Goal: Transaction & Acquisition: Purchase product/service

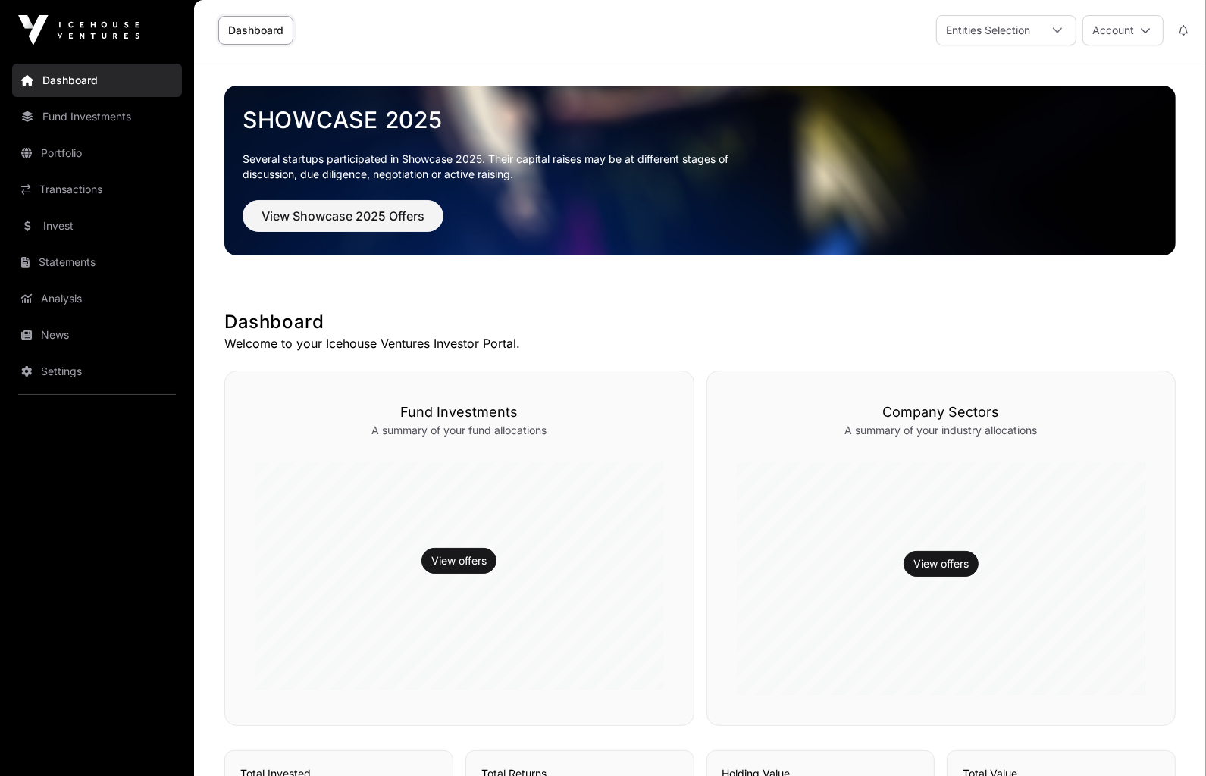
click at [94, 223] on link "Invest" at bounding box center [97, 225] width 170 height 33
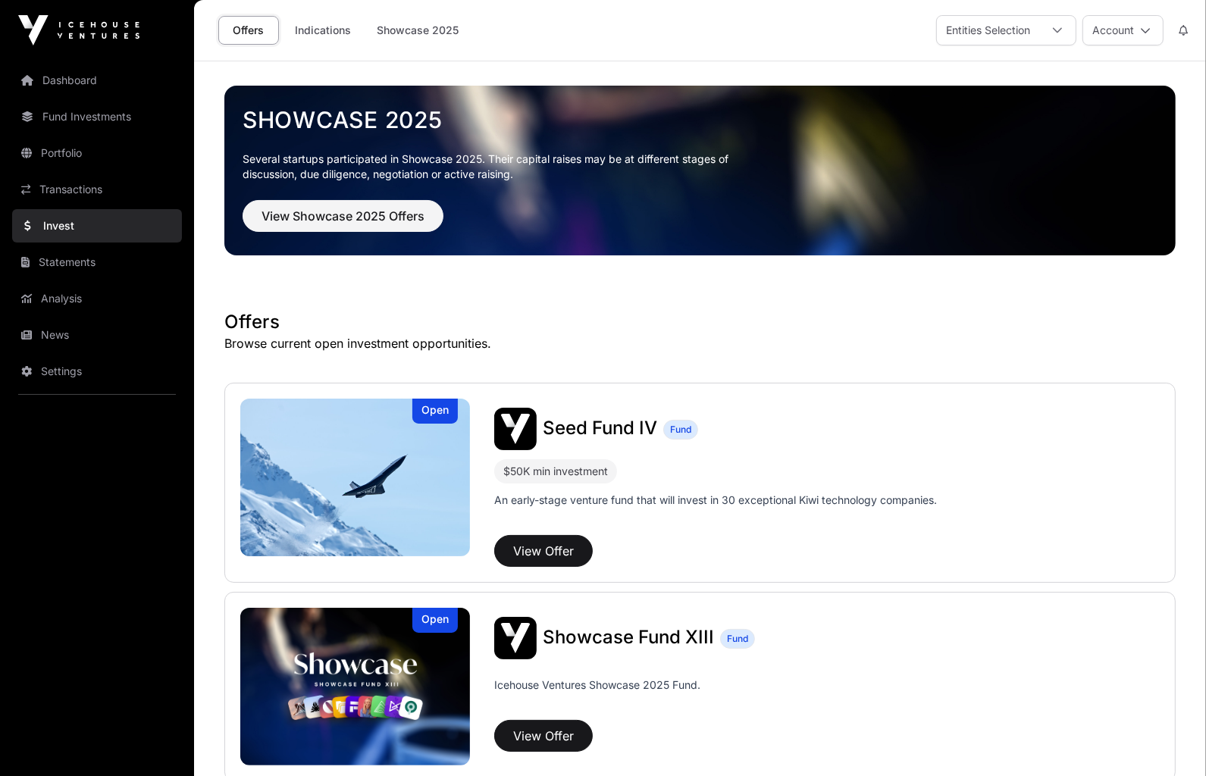
click at [317, 24] on link "Indications" at bounding box center [323, 30] width 76 height 29
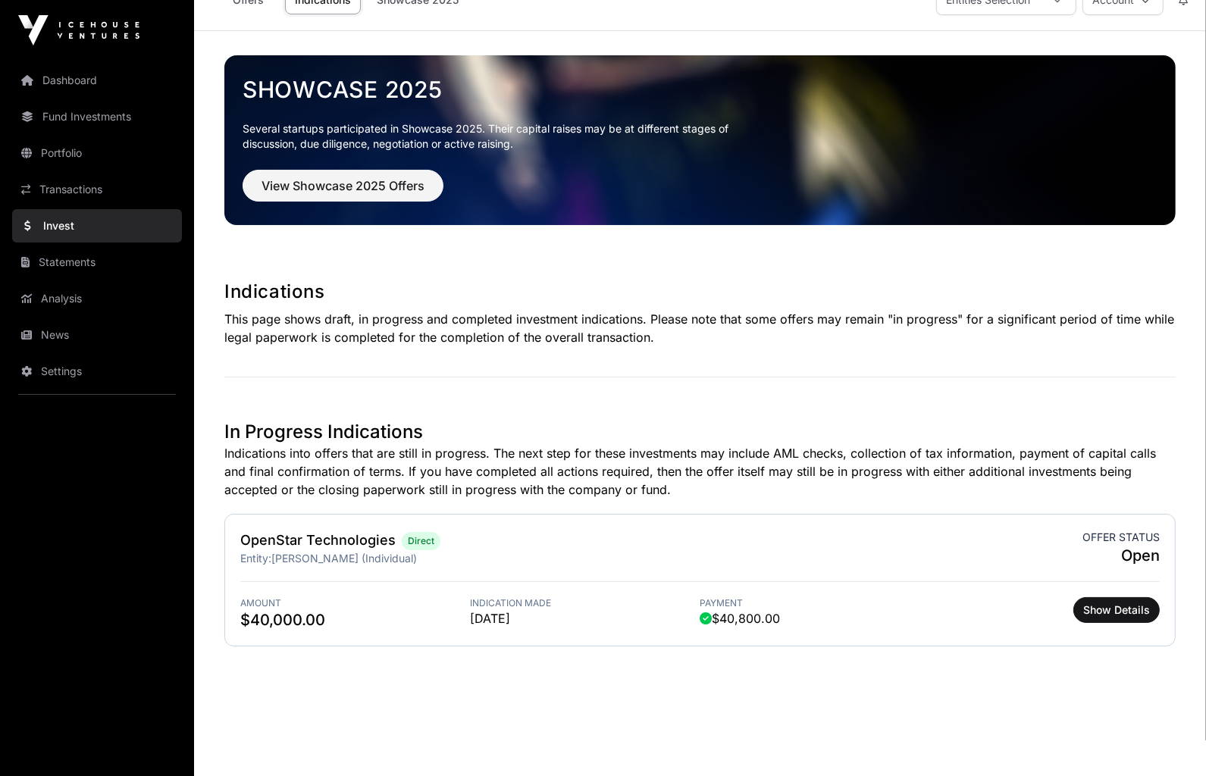
scroll to position [61, 0]
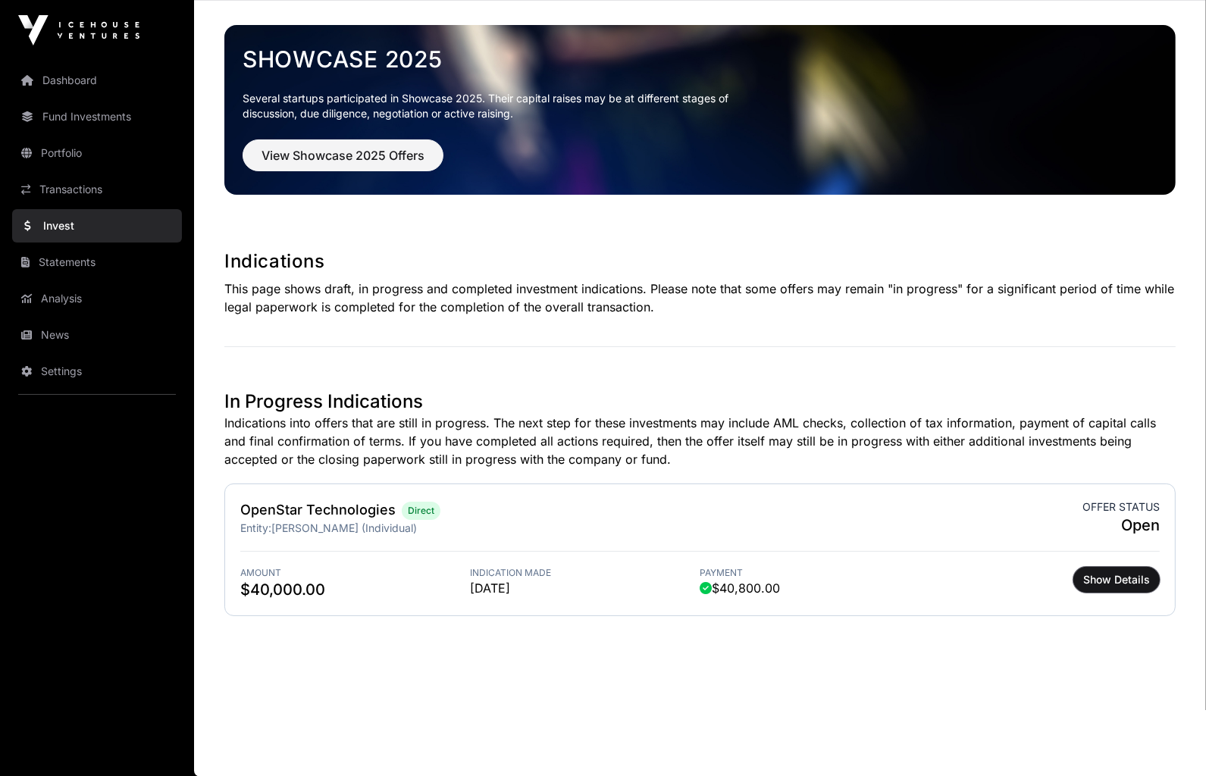
click at [1111, 581] on span "Show Details" at bounding box center [1116, 579] width 67 height 15
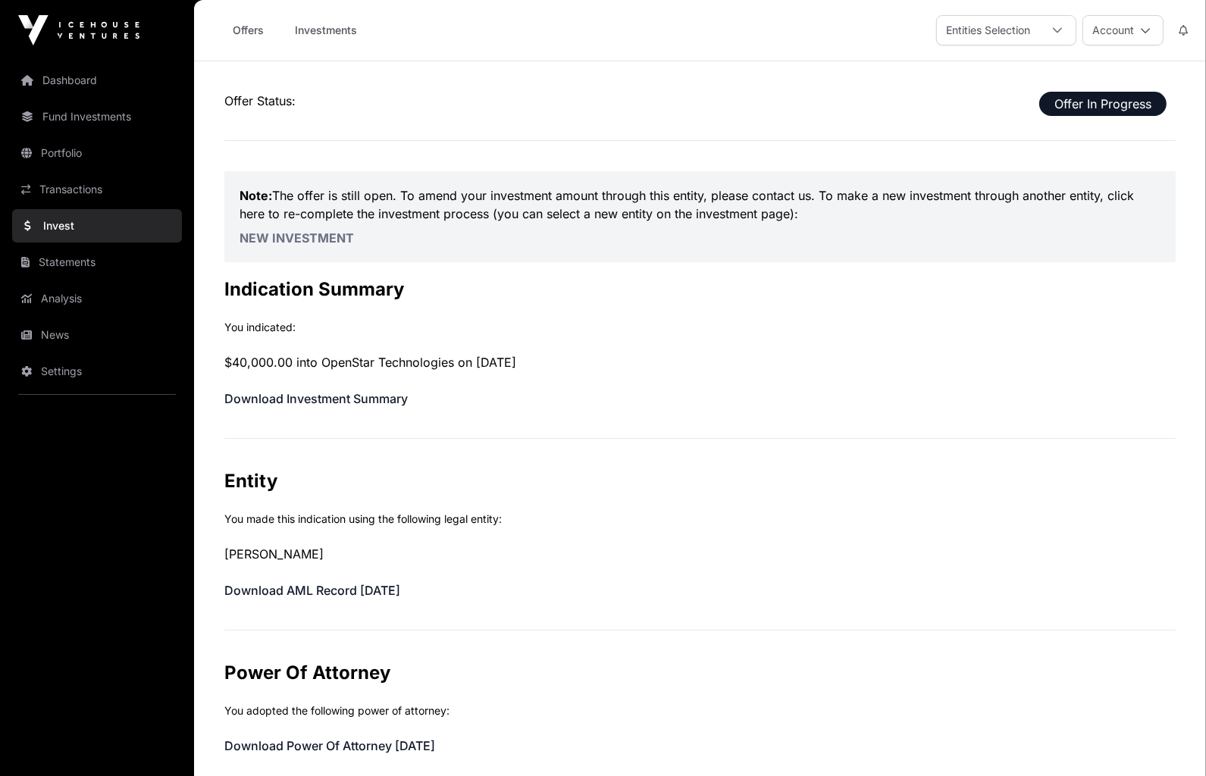
click at [315, 28] on link "Investments" at bounding box center [326, 30] width 82 height 29
